Goal: Information Seeking & Learning: Learn about a topic

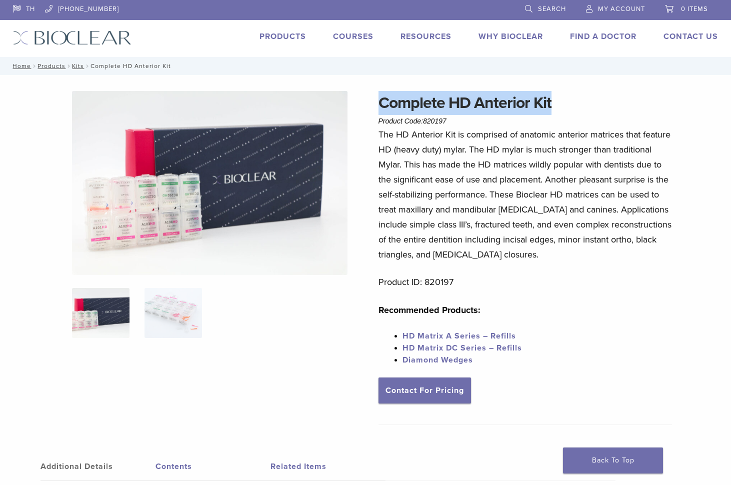
click at [282, 37] on link "Products" at bounding box center [283, 37] width 47 height 10
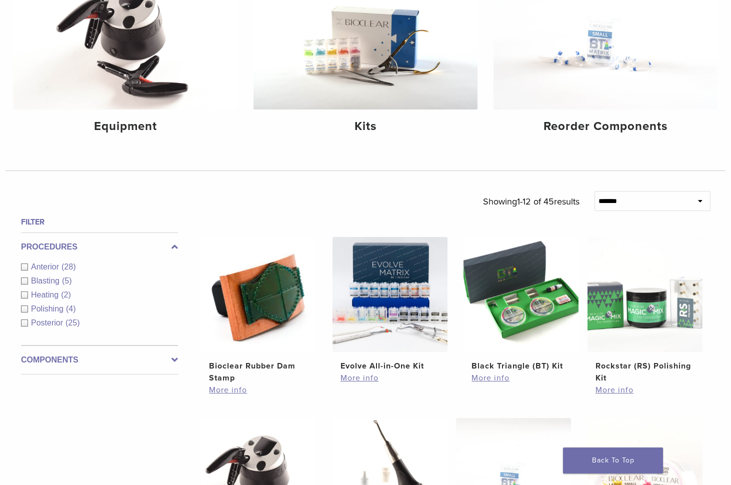
scroll to position [300, 0]
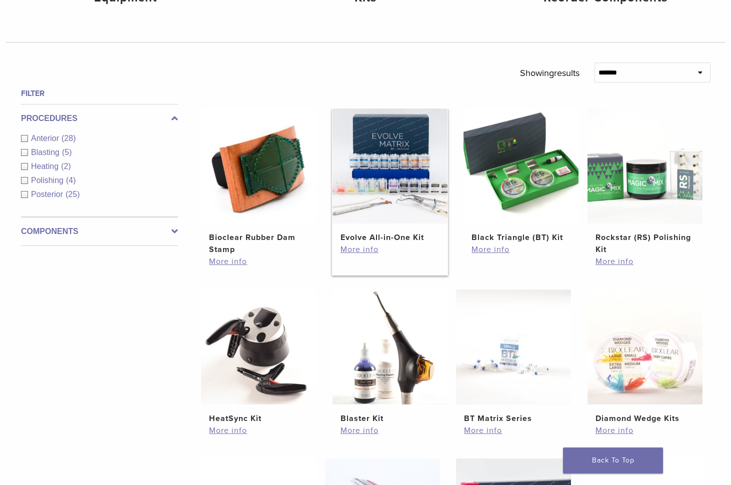
click at [381, 177] on img at bounding box center [390, 166] width 115 height 115
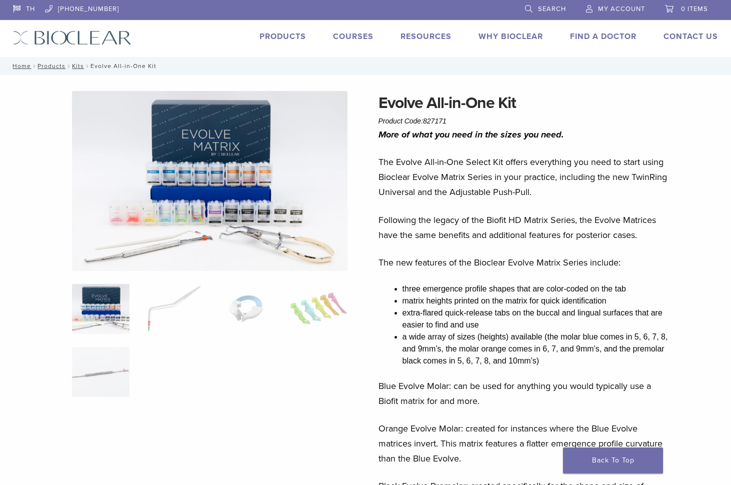
drag, startPoint x: 459, startPoint y: 118, endPoint x: 477, endPoint y: 116, distance: 18.2
click at [459, 118] on div "Evolve All-in-One Kit Product Code: 827171 $ 745.16" at bounding box center [526, 109] width 294 height 36
drag, startPoint x: 533, startPoint y: 107, endPoint x: 363, endPoint y: 106, distance: 170.1
copy div "Evolve All-in-One Kit"
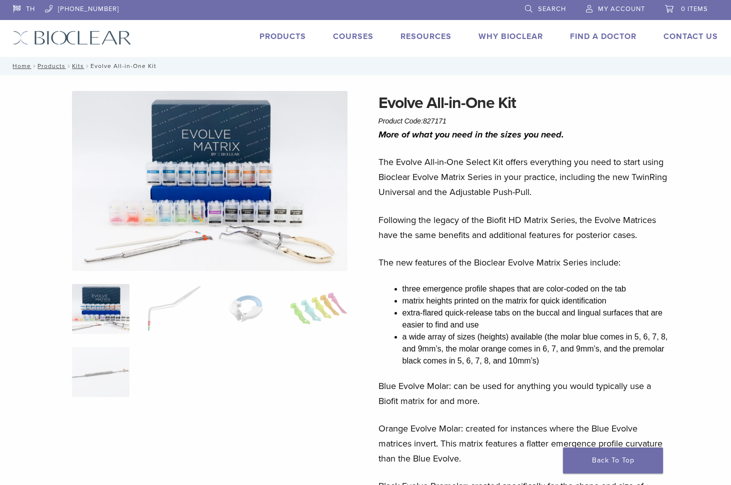
click at [468, 216] on p "Following the legacy of the Biofit HD Matrix Series, the Evolve Matrices have t…" at bounding box center [526, 228] width 294 height 30
click at [231, 156] on img at bounding box center [210, 181] width 276 height 180
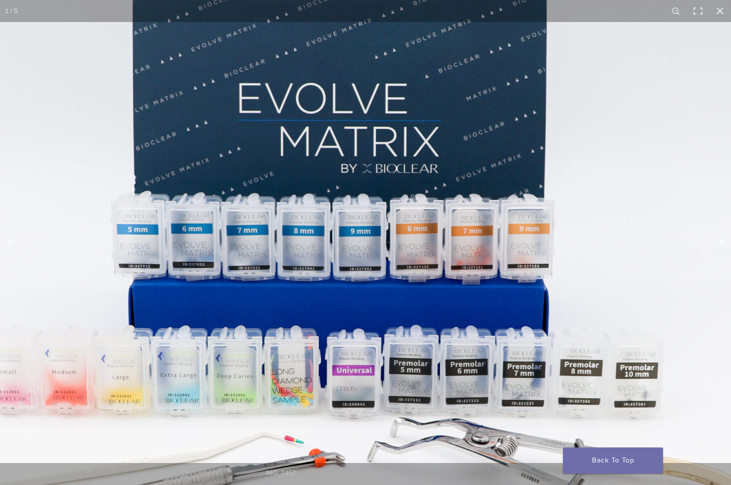
click at [438, 197] on img at bounding box center [335, 261] width 960 height 626
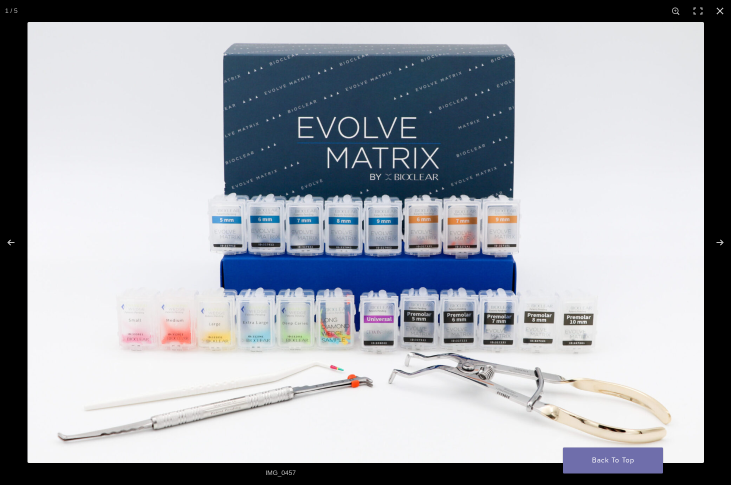
scroll to position [100, 0]
click at [721, 243] on button "Next (arrow right)" at bounding box center [713, 243] width 35 height 50
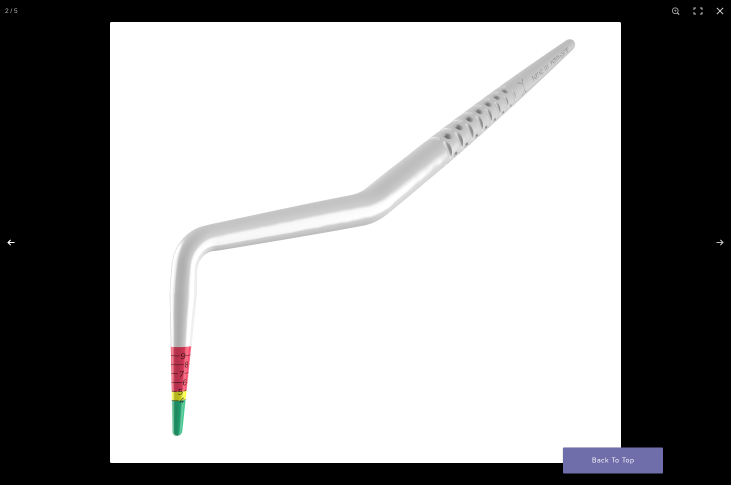
click at [16, 240] on button "Previous (arrow left)" at bounding box center [17, 243] width 35 height 50
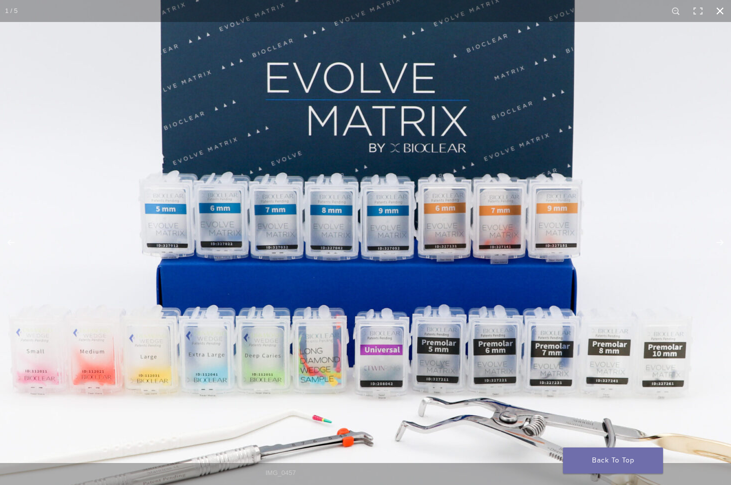
click at [728, 8] on button "Close (Esc)" at bounding box center [720, 11] width 22 height 22
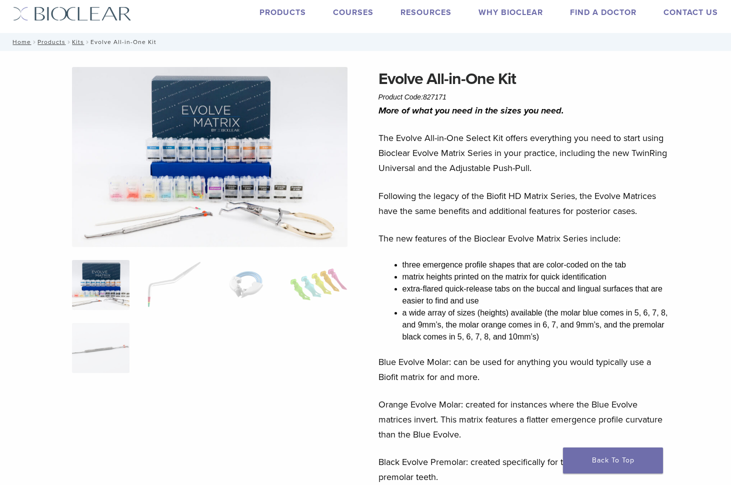
scroll to position [0, 0]
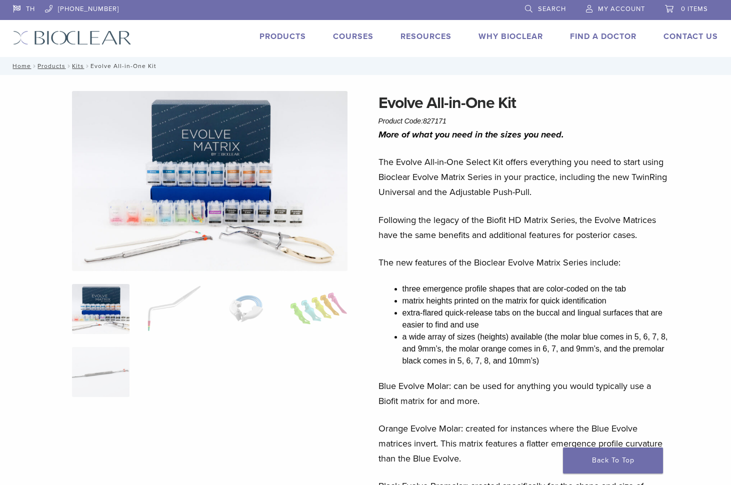
click at [272, 43] on div "Products" at bounding box center [277, 38] width 59 height 15
click at [276, 36] on link "Products" at bounding box center [283, 37] width 47 height 10
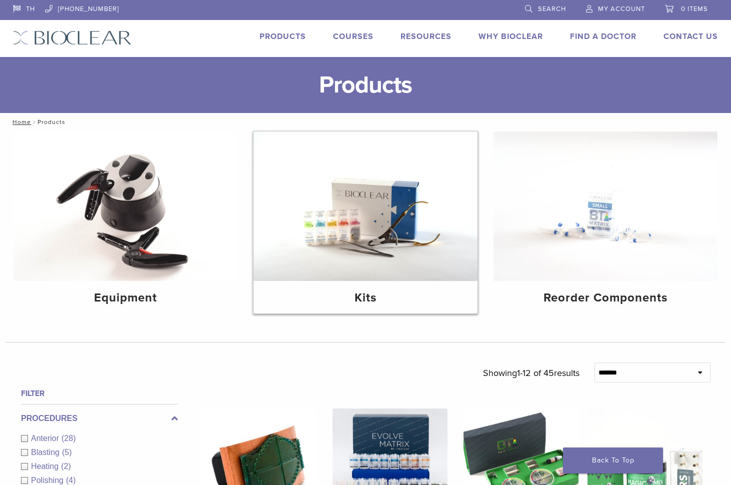
click at [398, 268] on img at bounding box center [366, 207] width 224 height 150
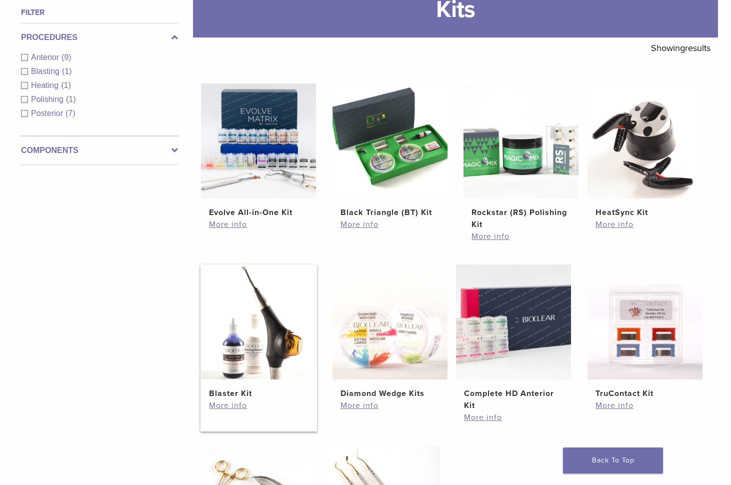
scroll to position [150, 0]
click at [352, 226] on link "More info" at bounding box center [390, 224] width 99 height 12
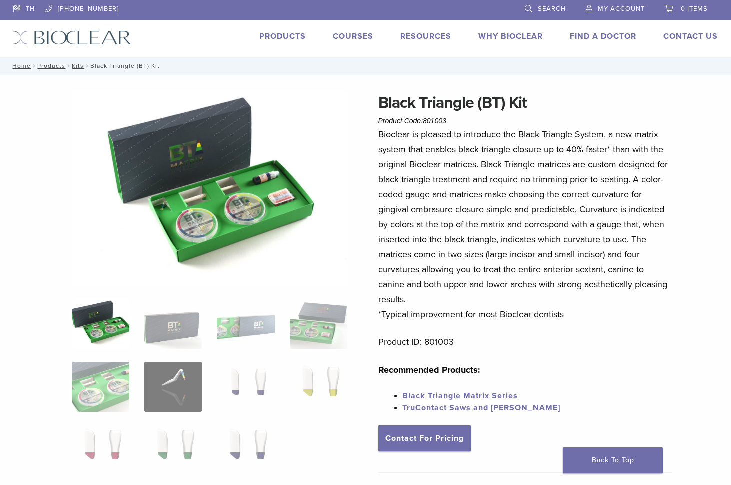
click at [235, 211] on img at bounding box center [210, 188] width 276 height 195
drag, startPoint x: 540, startPoint y: 97, endPoint x: 380, endPoint y: 100, distance: 160.1
click at [380, 100] on h1 "Black Triangle (BT) Kit" at bounding box center [526, 103] width 294 height 24
copy h1 "Black Triangle (BT) Kit"
click at [273, 32] on link "Products" at bounding box center [283, 37] width 47 height 10
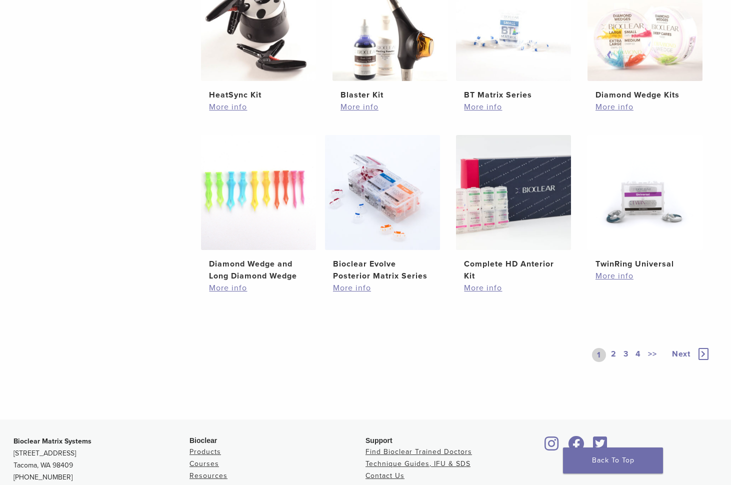
scroll to position [650, 0]
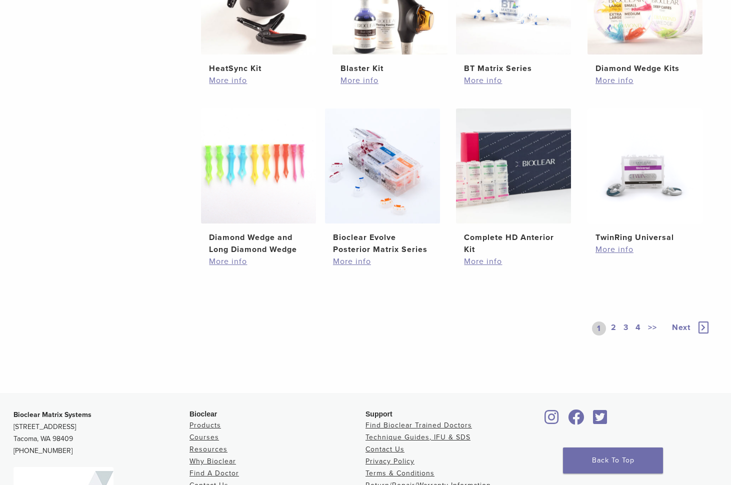
click at [614, 326] on link "2" at bounding box center [614, 329] width 10 height 14
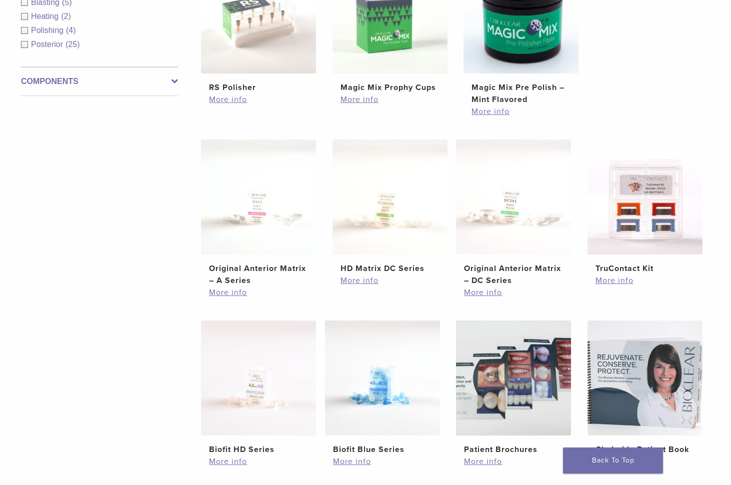
scroll to position [250, 0]
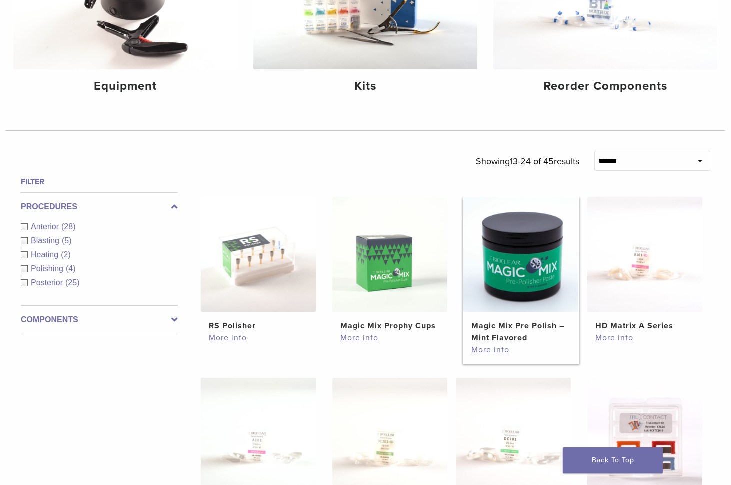
scroll to position [200, 0]
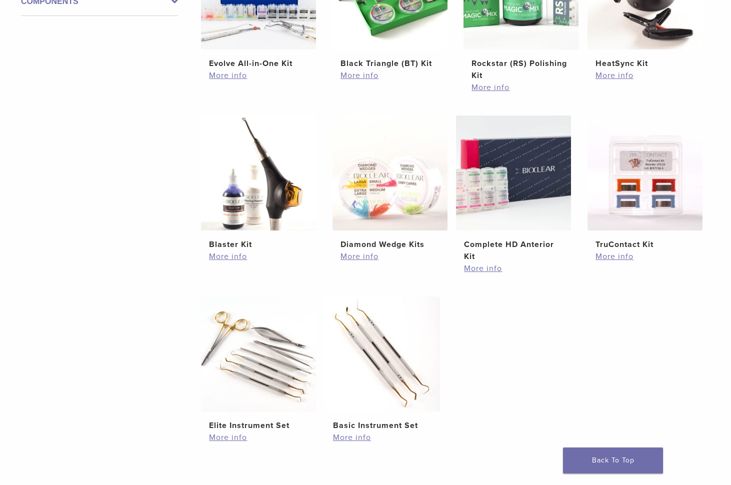
scroll to position [200, 0]
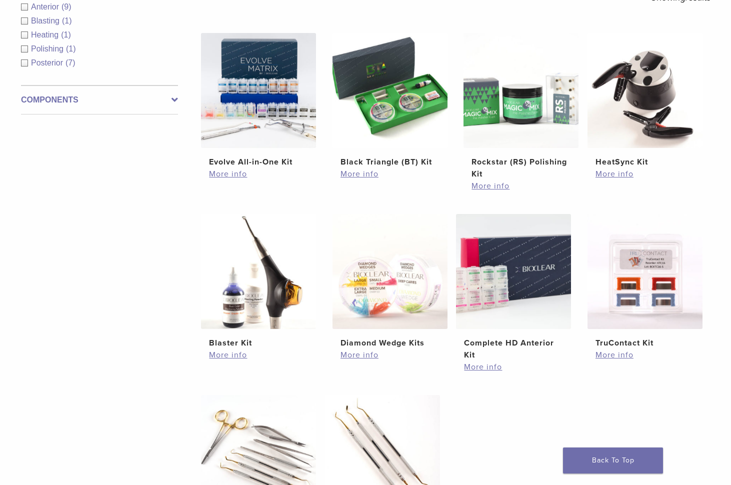
click at [64, 10] on span "(9)" at bounding box center [67, 7] width 10 height 9
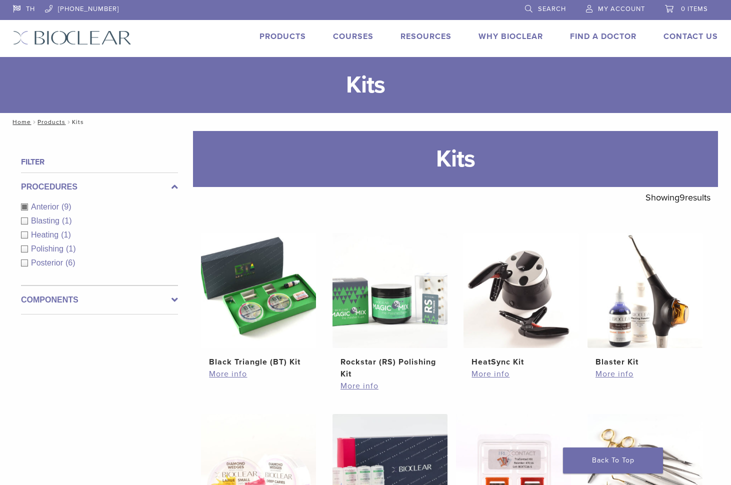
click at [62, 204] on span "(9)" at bounding box center [67, 207] width 10 height 9
click at [62, 204] on div "Procedures Anterior (9) Blasting (1) Heating (1) Polishing (1) Posterior (6)" at bounding box center [99, 229] width 157 height 113
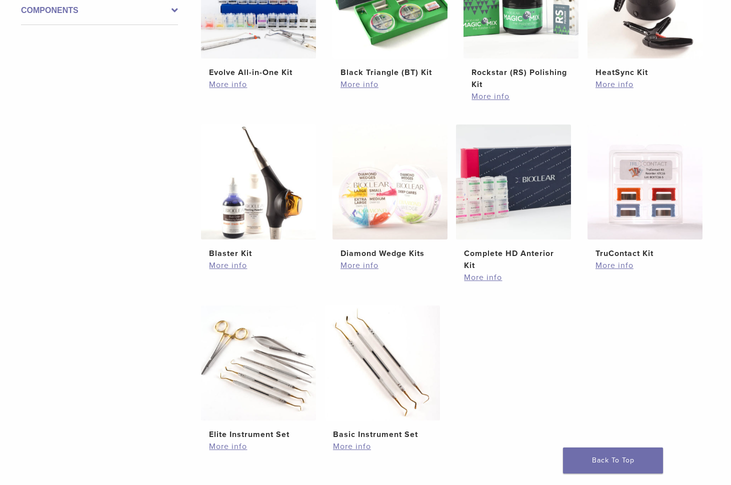
scroll to position [150, 0]
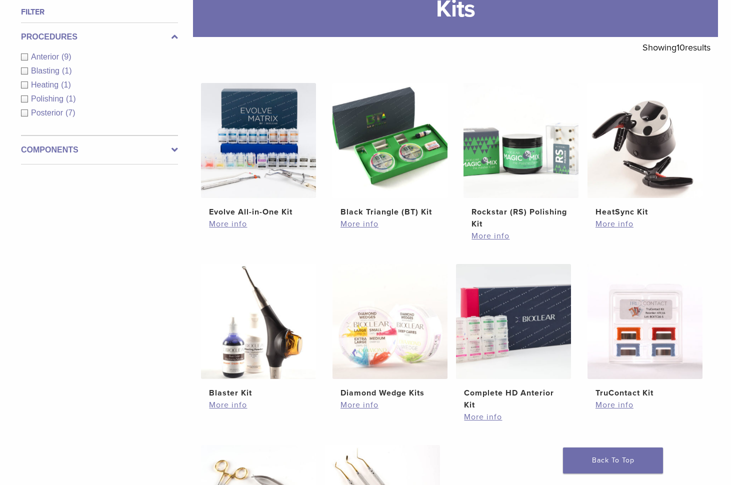
click at [45, 73] on span "Blasting" at bounding box center [46, 71] width 31 height 9
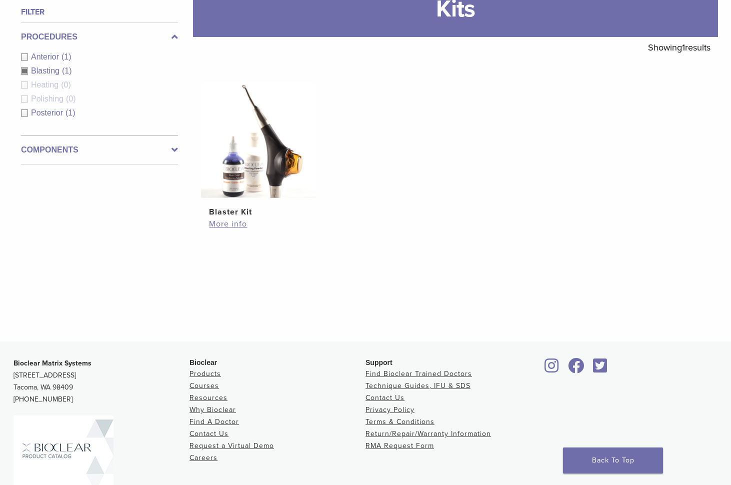
click at [67, 88] on span "(0)" at bounding box center [66, 85] width 10 height 9
click at [72, 112] on span "(1)" at bounding box center [71, 113] width 10 height 9
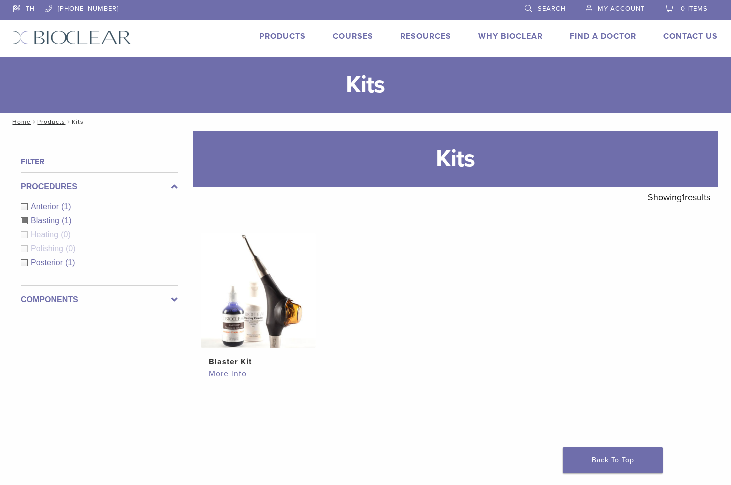
click at [267, 34] on link "Products" at bounding box center [283, 37] width 47 height 10
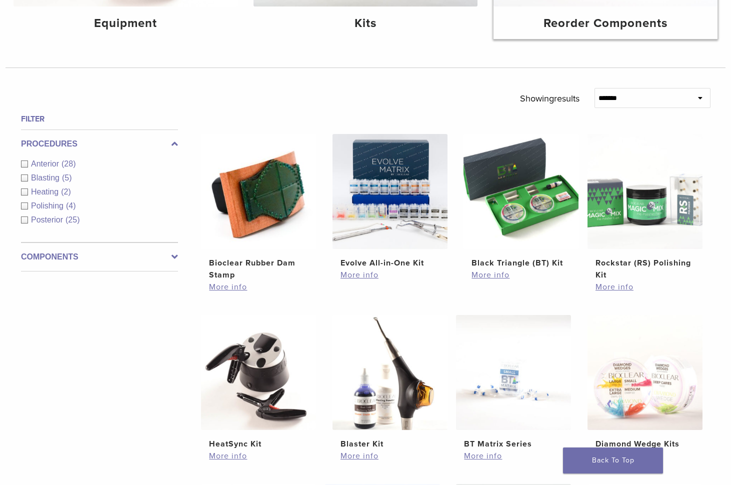
scroll to position [100, 0]
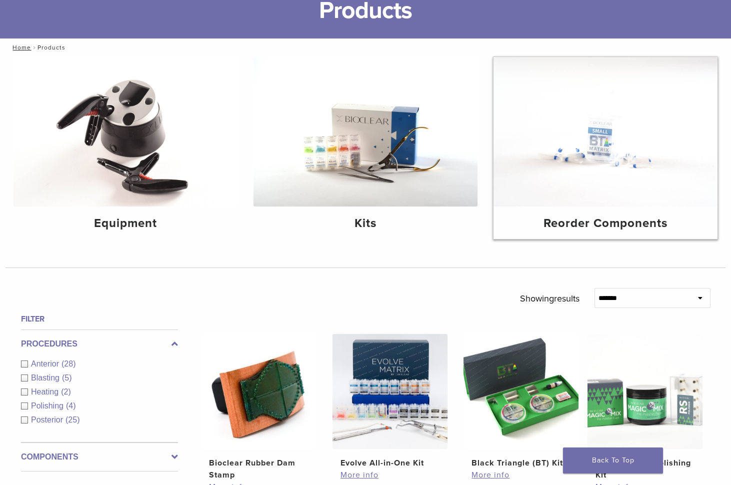
click at [570, 200] on img at bounding box center [606, 132] width 224 height 150
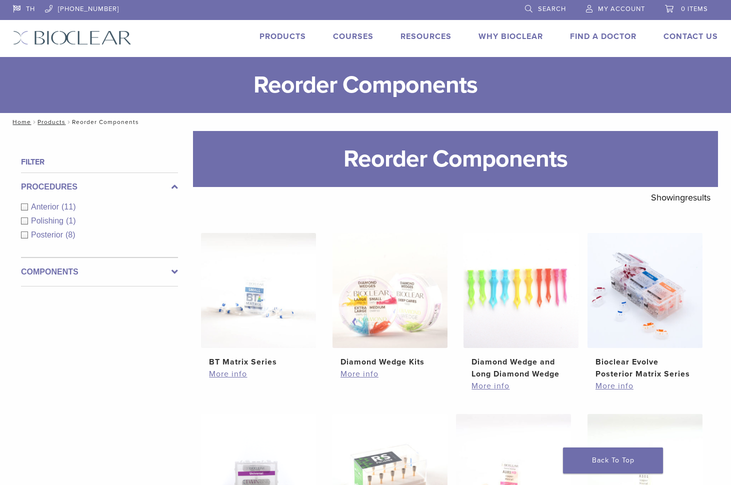
click at [528, 7] on link "Search" at bounding box center [545, 7] width 41 height 15
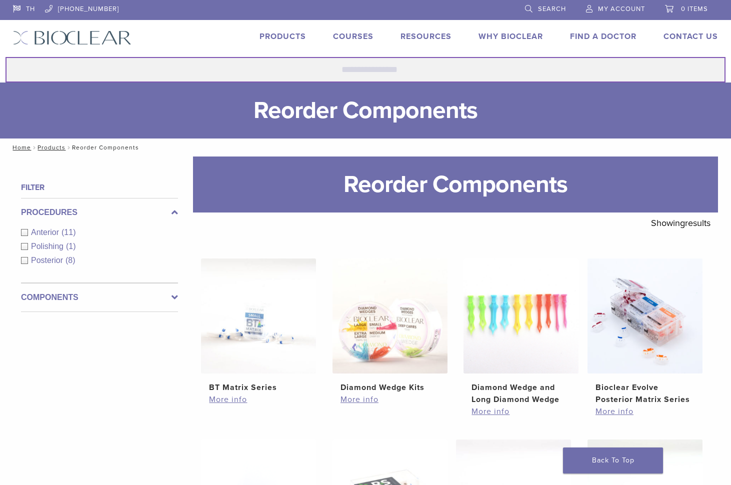
click at [398, 70] on input "Search for:" at bounding box center [366, 70] width 720 height 26
paste input "**********"
type input "**********"
click at [5, 57] on button "Search" at bounding box center [5, 57] width 1 height 1
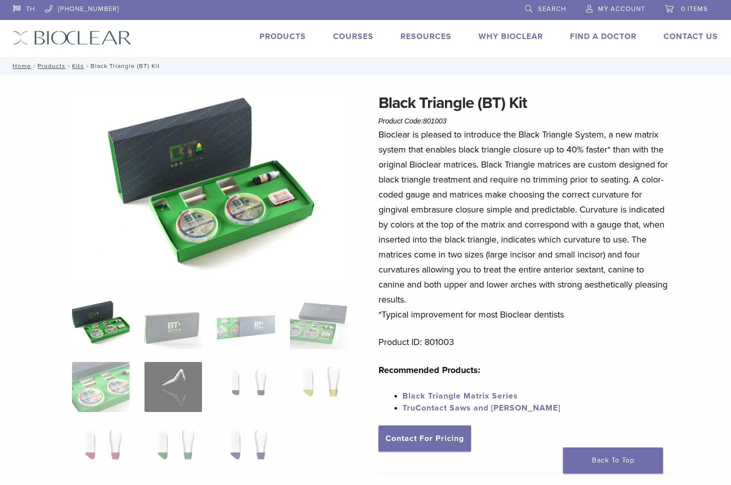
click at [550, 12] on span "Search" at bounding box center [552, 9] width 28 height 8
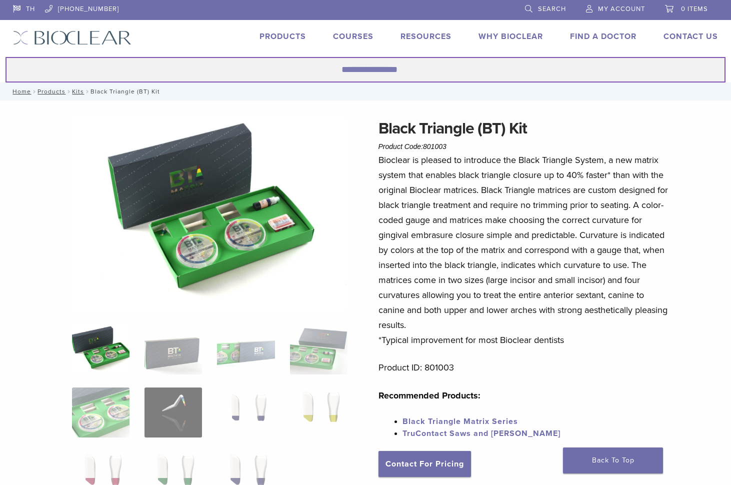
click at [388, 75] on input "Search for:" at bounding box center [366, 70] width 720 height 26
paste input "*********"
drag, startPoint x: 364, startPoint y: 69, endPoint x: 337, endPoint y: 70, distance: 27.0
click at [337, 70] on input "*********" at bounding box center [366, 70] width 720 height 26
type input "******"
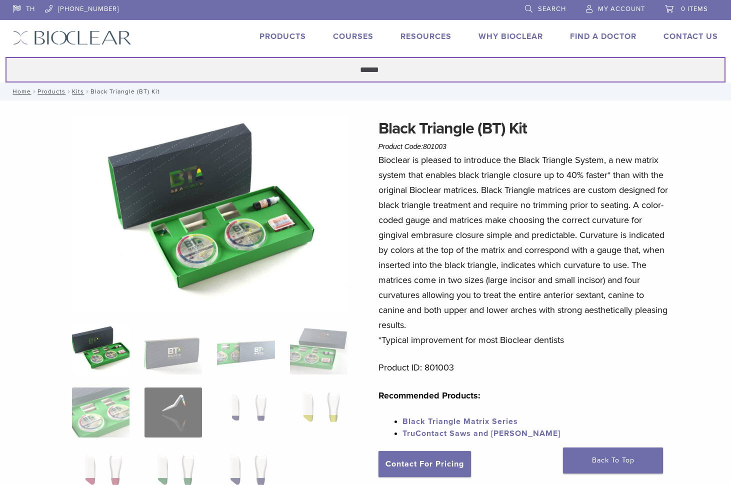
click at [5, 57] on button "Search" at bounding box center [5, 57] width 1 height 1
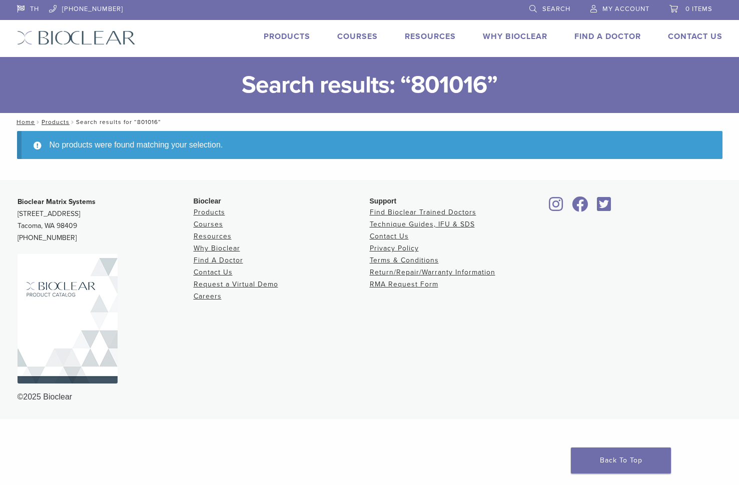
click at [271, 36] on link "Products" at bounding box center [287, 37] width 47 height 10
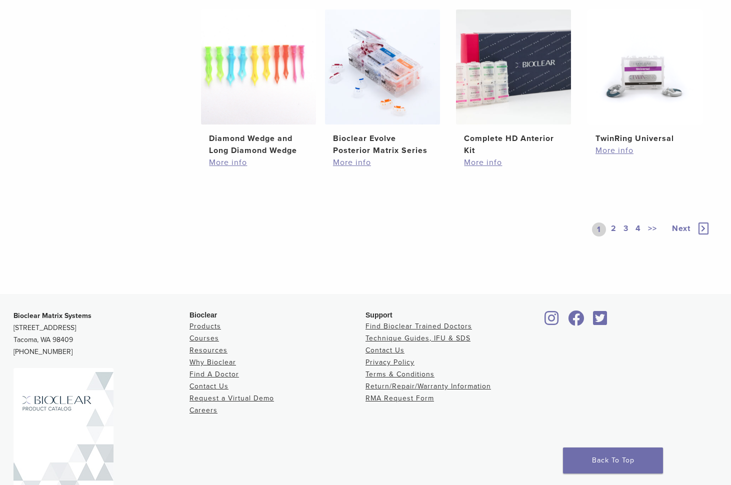
scroll to position [750, 0]
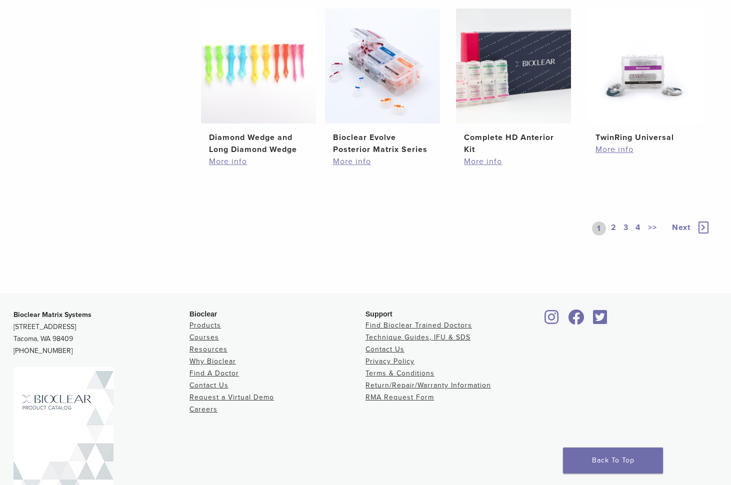
click at [700, 228] on icon at bounding box center [704, 228] width 10 height 12
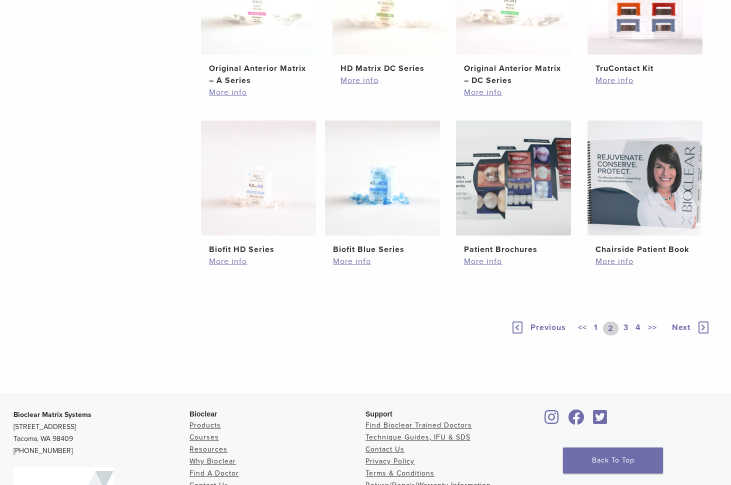
scroll to position [797, 0]
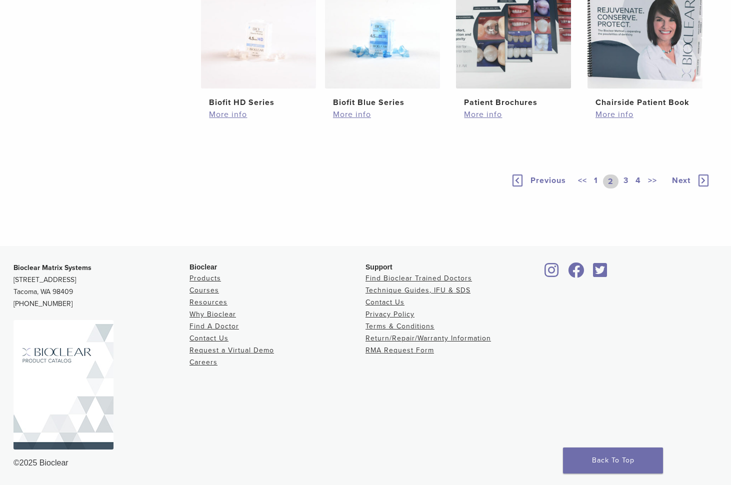
click at [706, 174] on div "Previous << 1 2 3 4 >> Next" at bounding box center [611, 182] width 200 height 46
click at [704, 177] on icon at bounding box center [704, 181] width 10 height 12
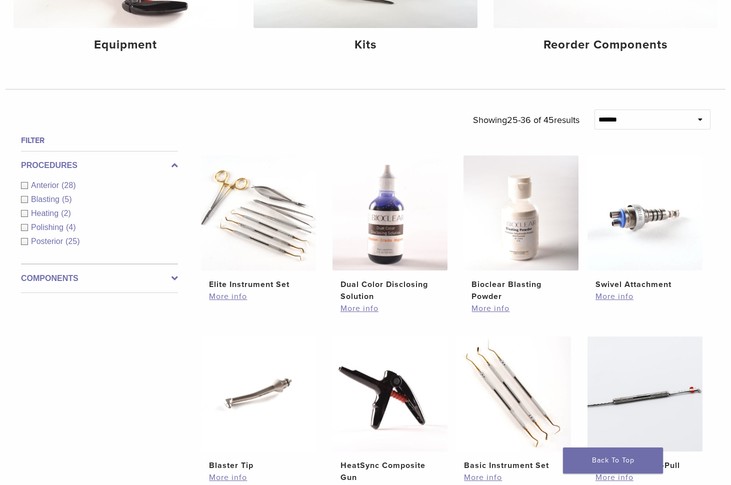
scroll to position [45, 0]
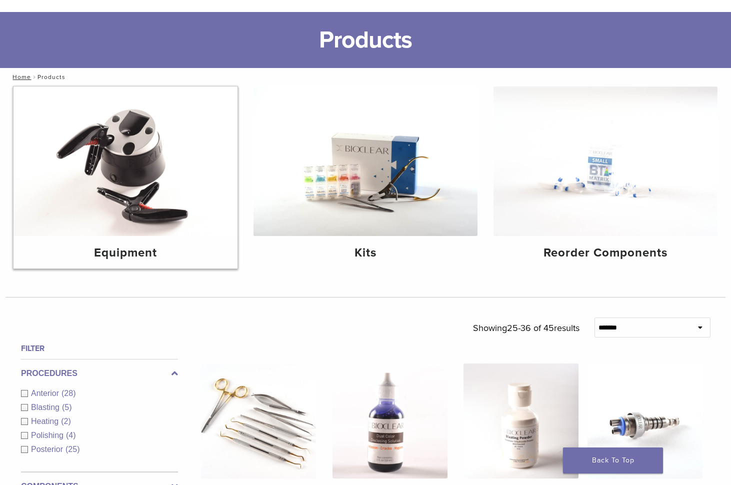
click at [130, 170] on img at bounding box center [126, 162] width 224 height 150
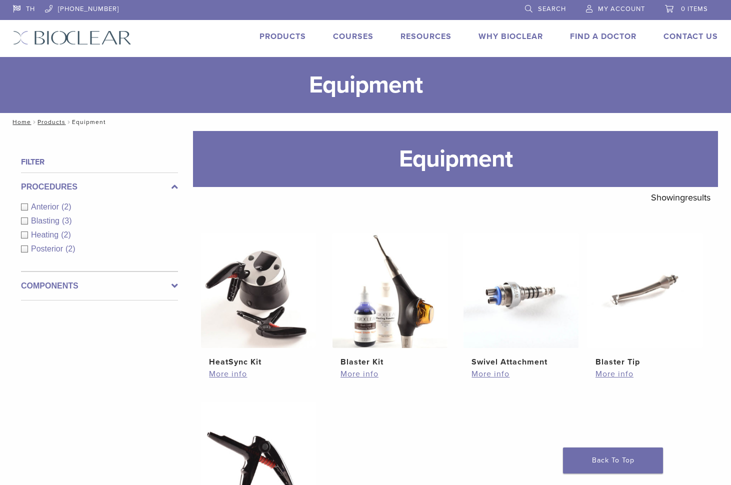
click at [535, 4] on link "Search" at bounding box center [545, 7] width 41 height 15
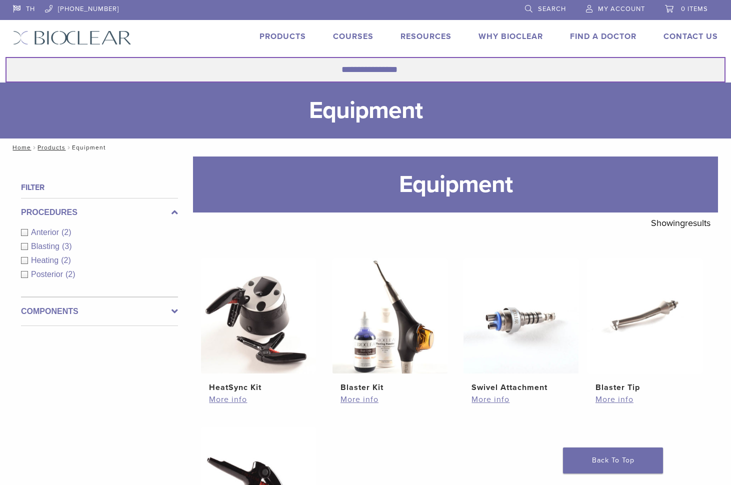
click at [421, 76] on input "Search for:" at bounding box center [366, 70] width 720 height 26
type input "*****"
click at [5, 57] on button "Search" at bounding box center [5, 57] width 1 height 1
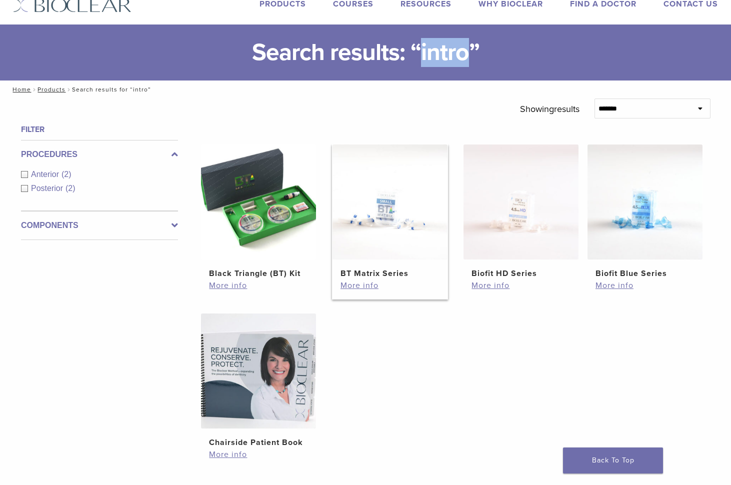
scroll to position [50, 0]
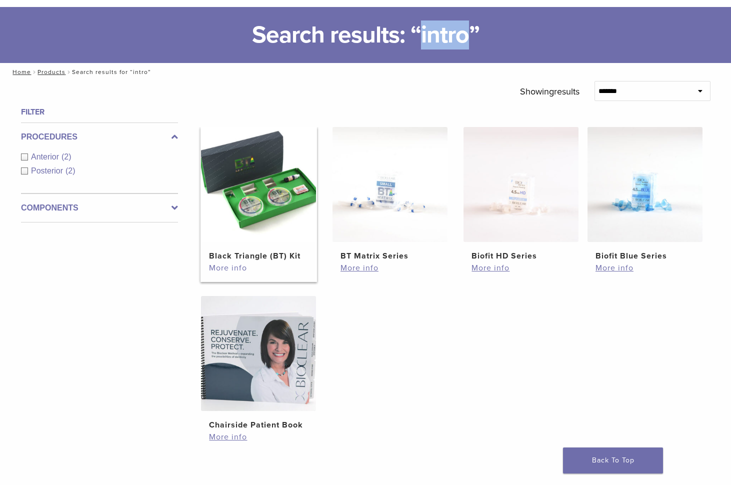
click at [224, 267] on link "More info" at bounding box center [258, 268] width 99 height 12
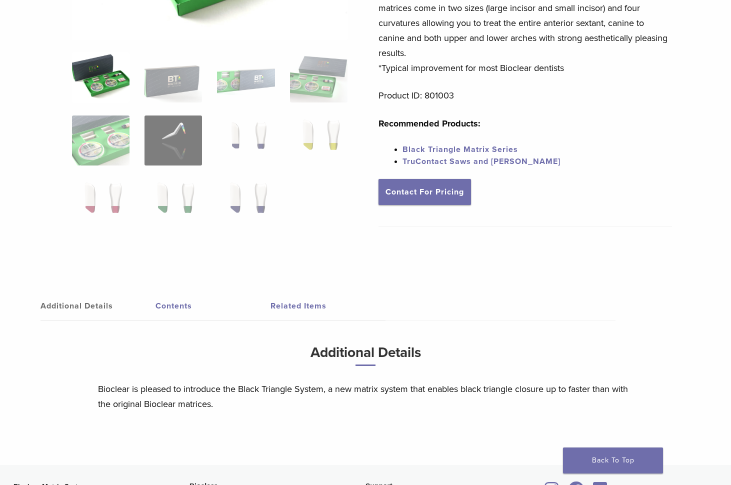
scroll to position [300, 0]
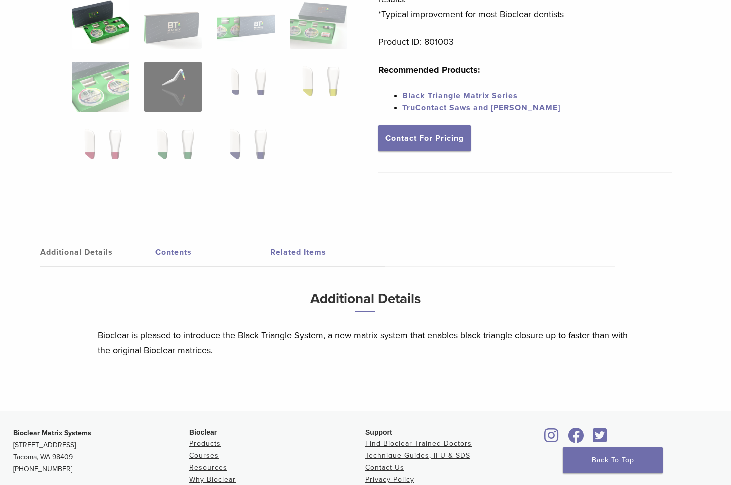
click at [158, 251] on link "Contents" at bounding box center [213, 253] width 115 height 28
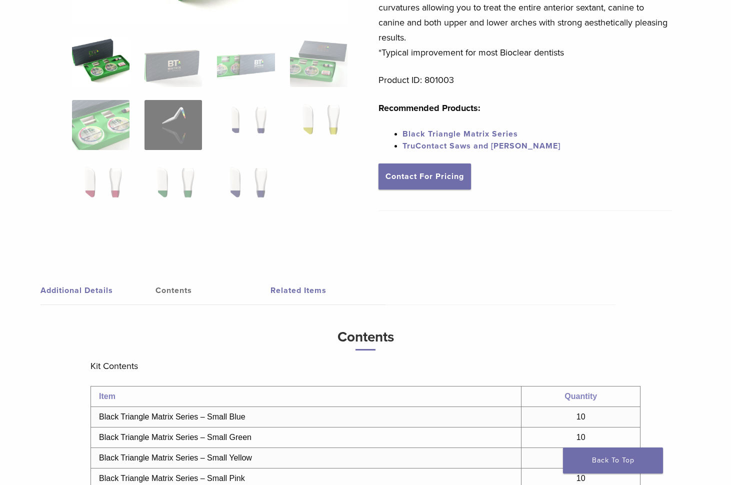
scroll to position [0, 0]
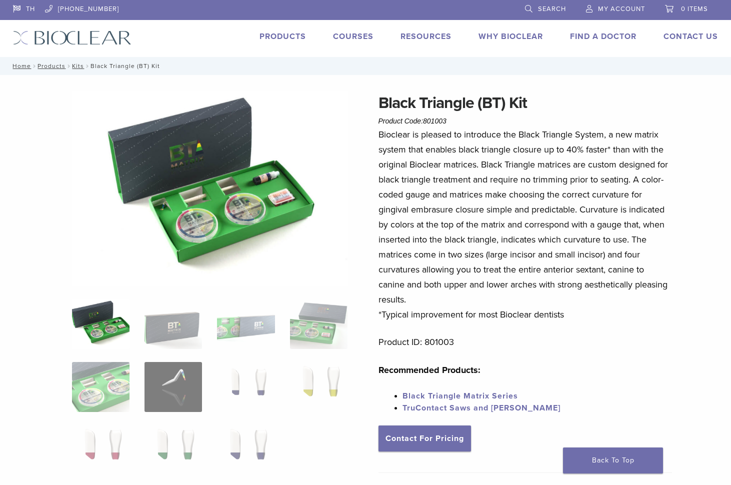
click at [288, 33] on link "Products" at bounding box center [283, 37] width 47 height 10
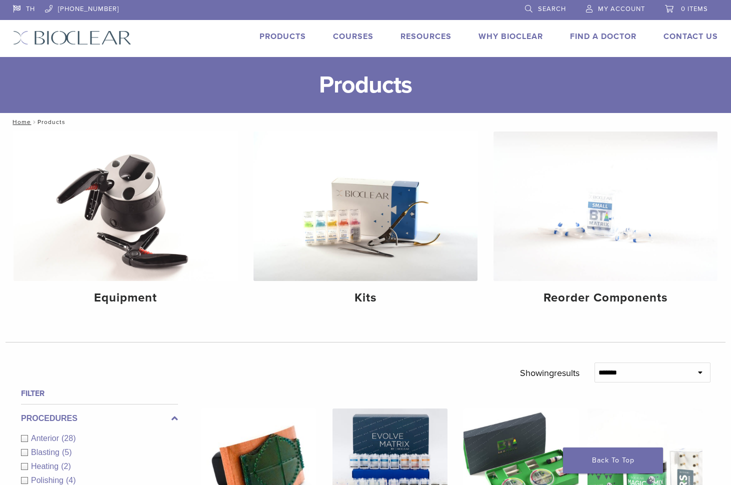
click at [359, 37] on link "Courses" at bounding box center [353, 37] width 41 height 10
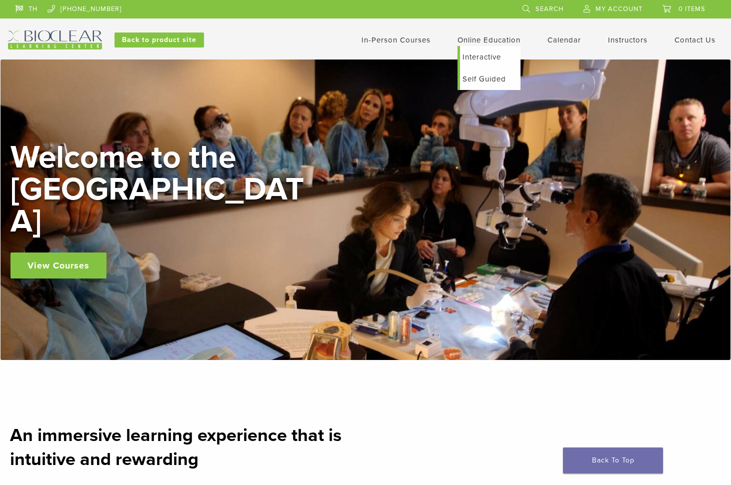
click at [516, 40] on link "Online Education" at bounding box center [489, 40] width 63 height 9
click at [491, 53] on link "Interactive" at bounding box center [490, 57] width 61 height 22
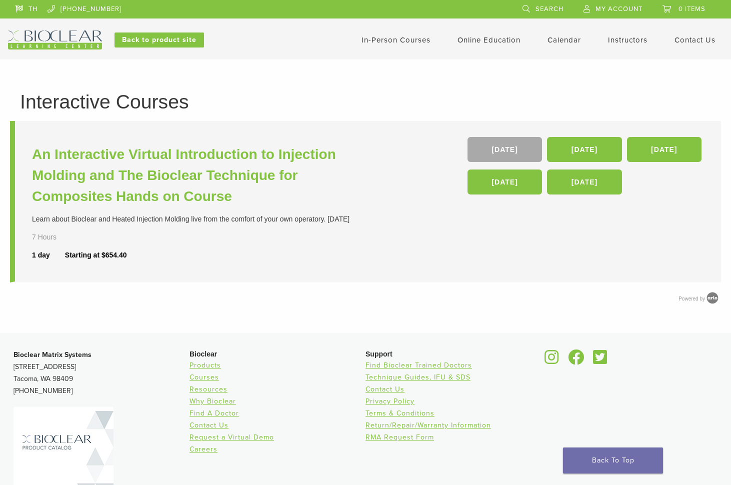
click at [418, 32] on div "In-Person Courses Online Education Interactive Self Guided Calendar Instructors…" at bounding box center [464, 40] width 534 height 19
click at [417, 39] on link "In-Person Courses" at bounding box center [396, 40] width 69 height 9
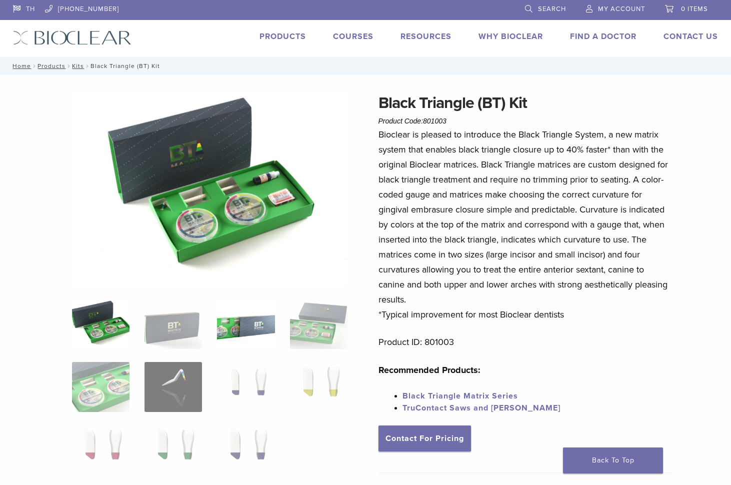
click at [220, 333] on img at bounding box center [246, 324] width 58 height 50
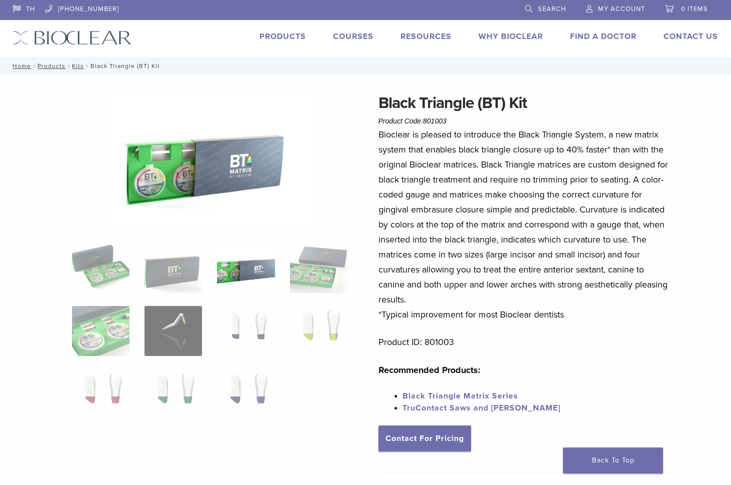
click at [266, 30] on div "TH [PHONE_NUMBER] Search My Account 0 items Cart No products in the cart. Back …" at bounding box center [366, 28] width 720 height 57
click at [280, 36] on link "Products" at bounding box center [283, 37] width 47 height 10
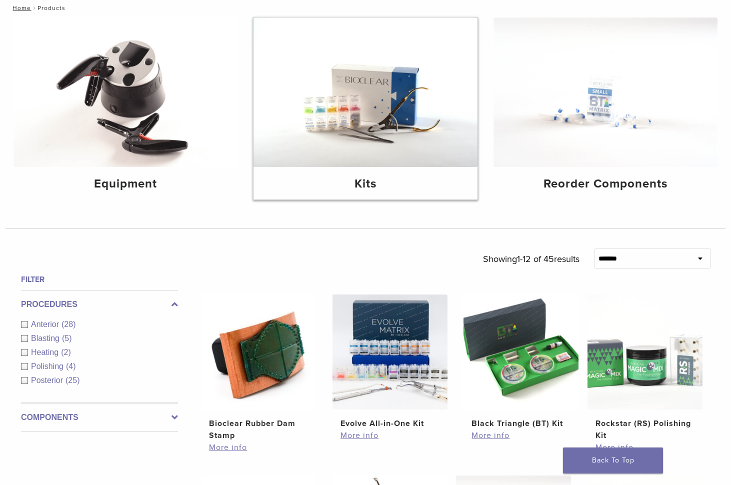
scroll to position [300, 0]
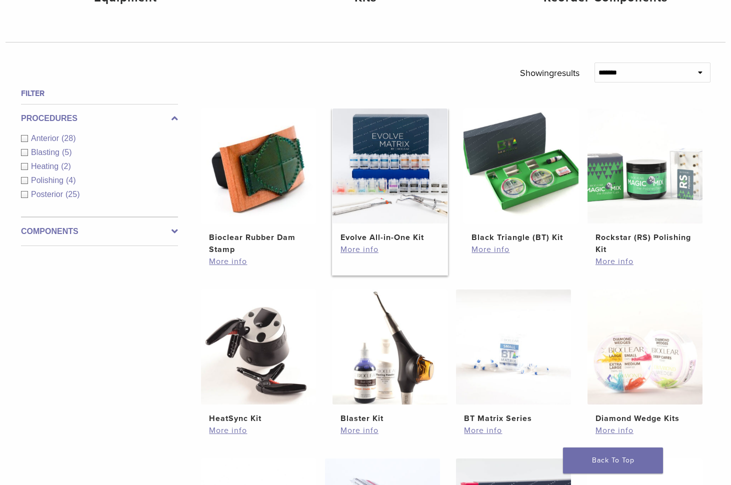
click at [412, 196] on img at bounding box center [390, 166] width 115 height 115
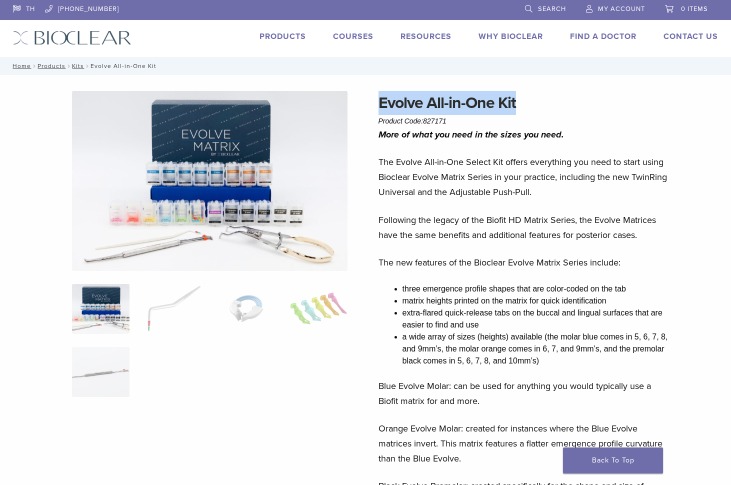
drag, startPoint x: 519, startPoint y: 103, endPoint x: 377, endPoint y: 103, distance: 141.5
click at [289, 35] on link "Products" at bounding box center [283, 37] width 47 height 10
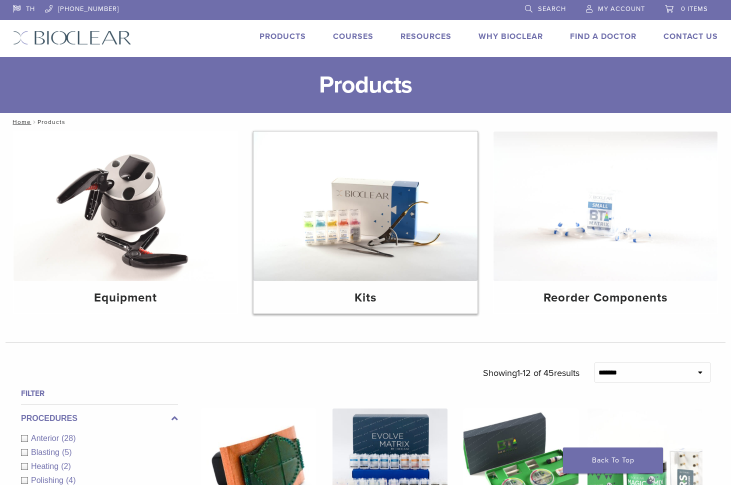
click at [378, 258] on img at bounding box center [366, 207] width 224 height 150
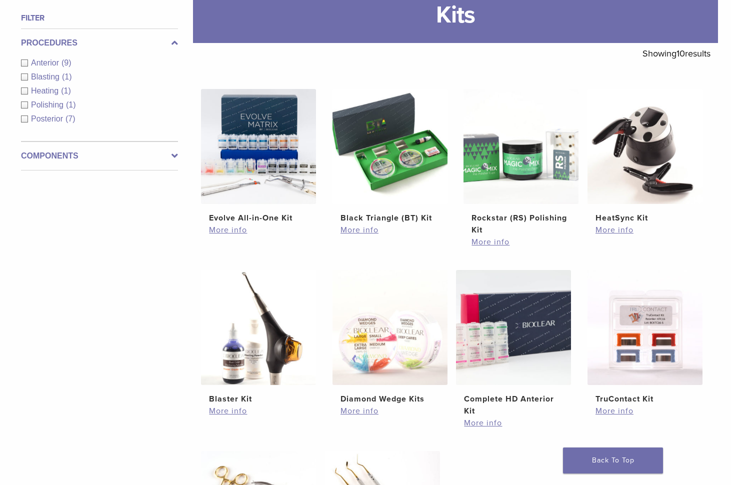
scroll to position [150, 0]
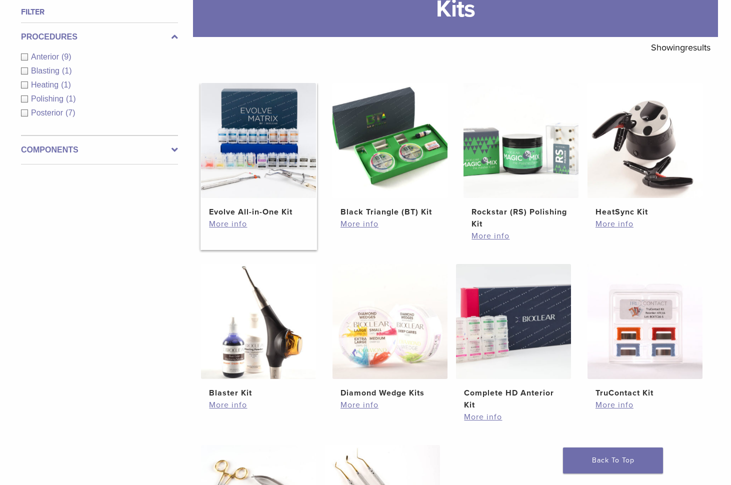
click at [286, 146] on img at bounding box center [258, 140] width 115 height 115
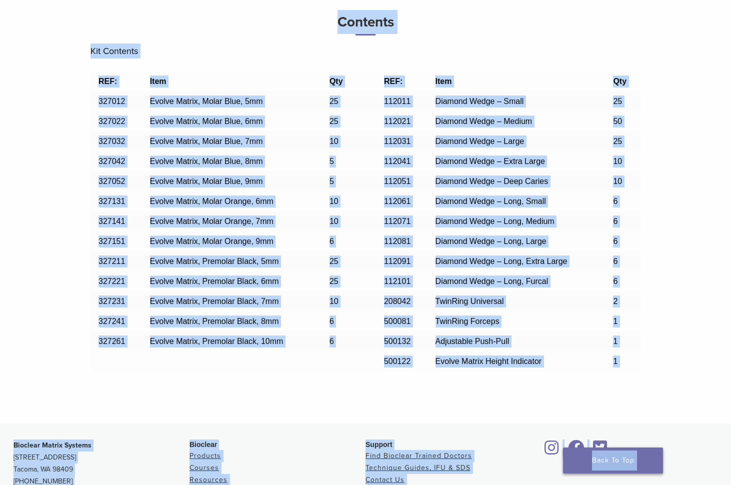
scroll to position [791, 0]
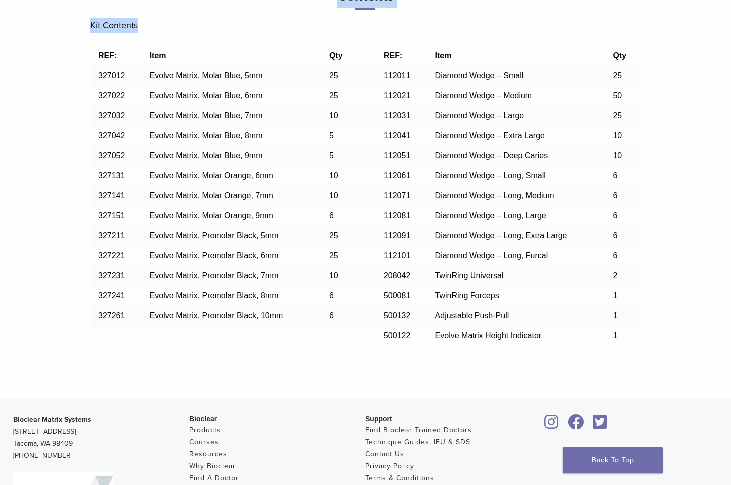
drag, startPoint x: 325, startPoint y: 137, endPoint x: 622, endPoint y: 349, distance: 365.3
click at [622, 349] on div "Contents Kit Contents REF: Item Qty REF: Item Qty 327012 Evolve Matrix, Molar B…" at bounding box center [366, 170] width 550 height 373
click at [706, 280] on div "Contents Related Items Contents Kit Contents REF: Item Qty REF: Item Qty 327012…" at bounding box center [365, 156] width 705 height 483
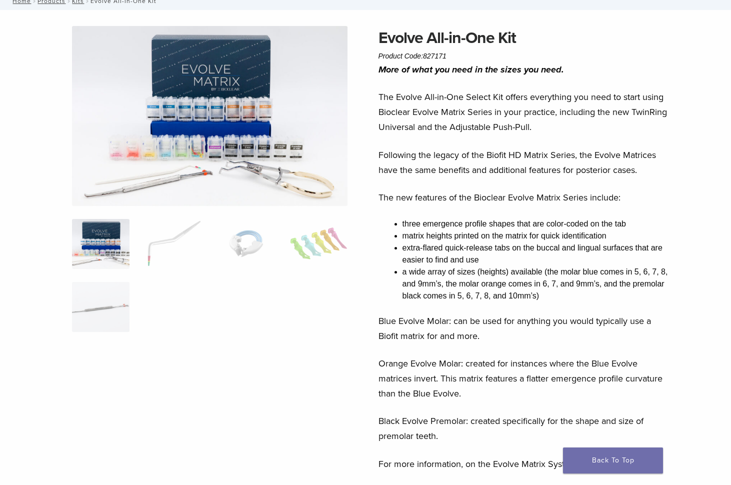
scroll to position [0, 0]
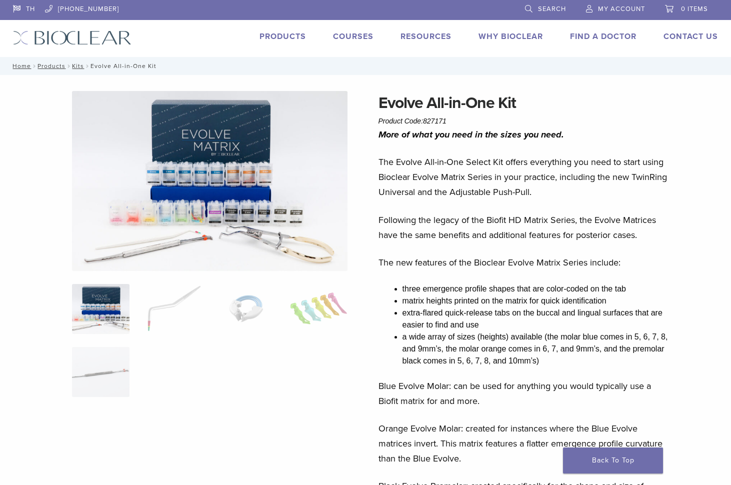
click at [289, 34] on link "Products" at bounding box center [283, 37] width 47 height 10
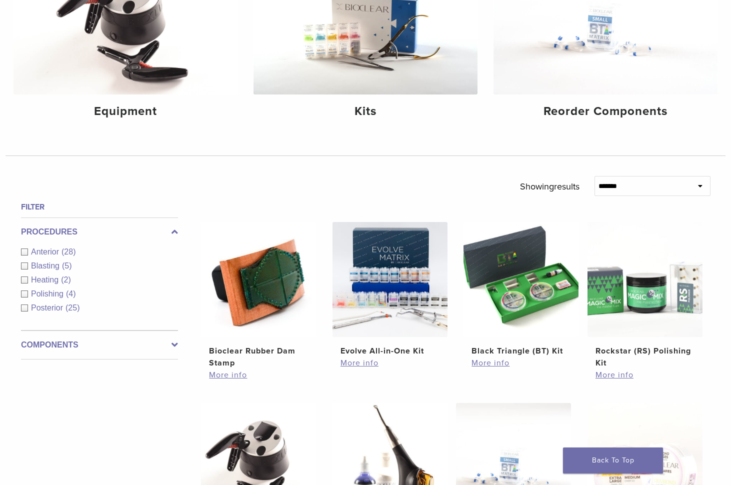
scroll to position [250, 0]
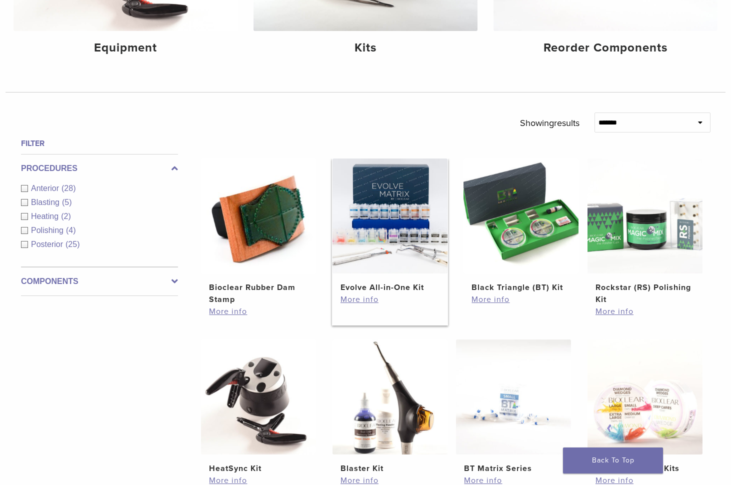
click at [381, 227] on img at bounding box center [390, 216] width 115 height 115
